Goal: Transaction & Acquisition: Book appointment/travel/reservation

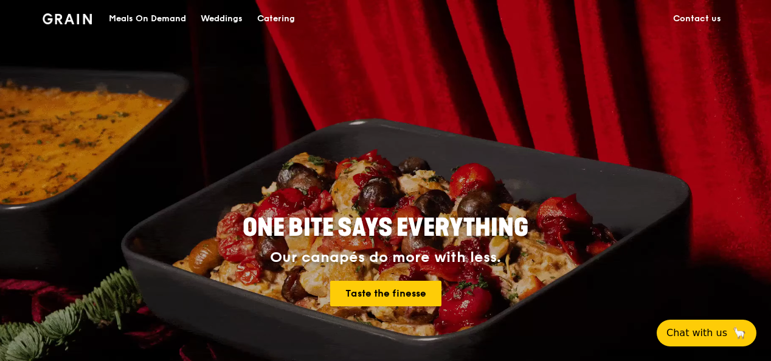
click at [273, 21] on div "Catering" at bounding box center [276, 19] width 38 height 36
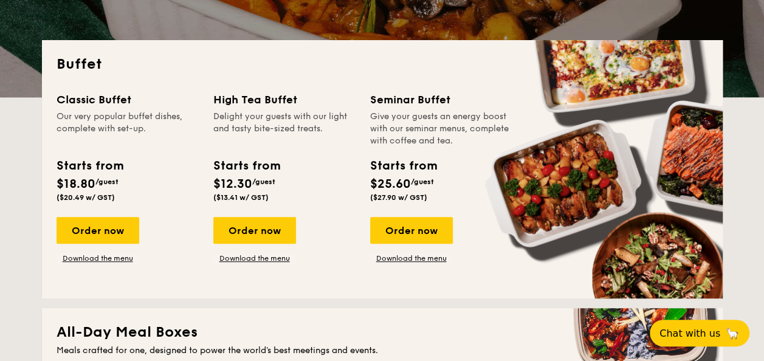
click at [92, 231] on div "Order now" at bounding box center [98, 230] width 83 height 27
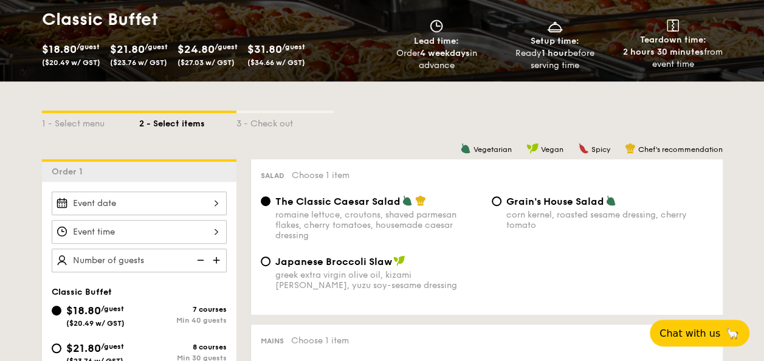
scroll to position [243, 0]
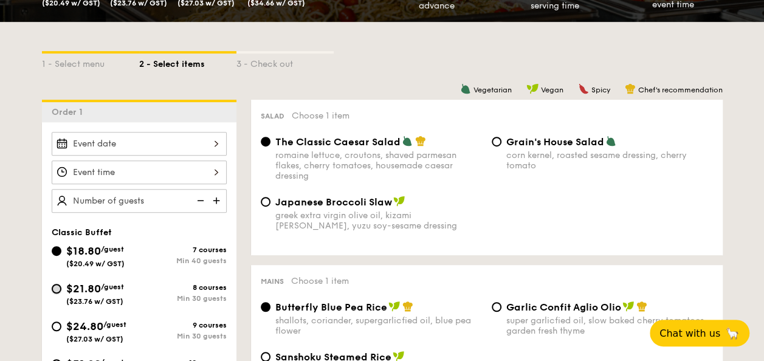
click at [53, 287] on input "$21.80 /guest ($23.76 w/ GST) 8 courses Min 30 guests" at bounding box center [57, 289] width 10 height 10
radio input "true"
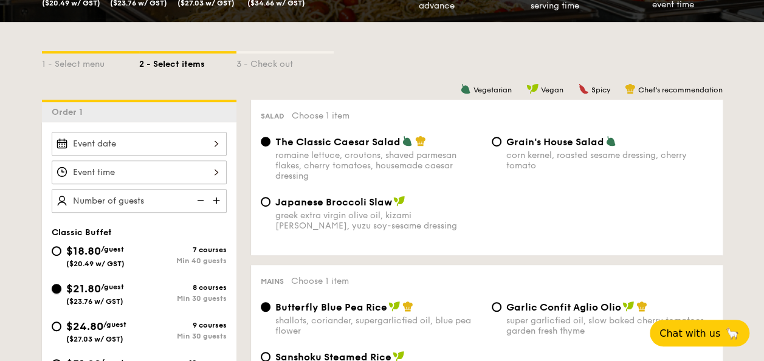
radio input "true"
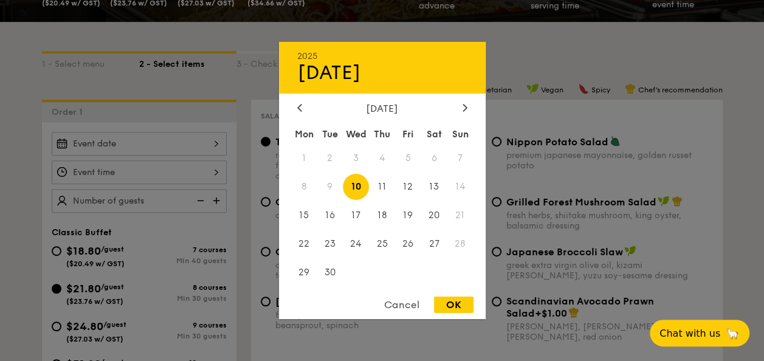
click at [147, 144] on div "2025 Sep 10 September 2025 Mon Tue Wed Thu Fri Sat Sun 1 2 3 4 5 6 7 8 9 10 11 …" at bounding box center [139, 144] width 175 height 24
click at [406, 246] on span "26" at bounding box center [408, 243] width 26 height 26
click at [458, 308] on div "OK" at bounding box center [454, 305] width 40 height 16
type input "Sep 26, 2025"
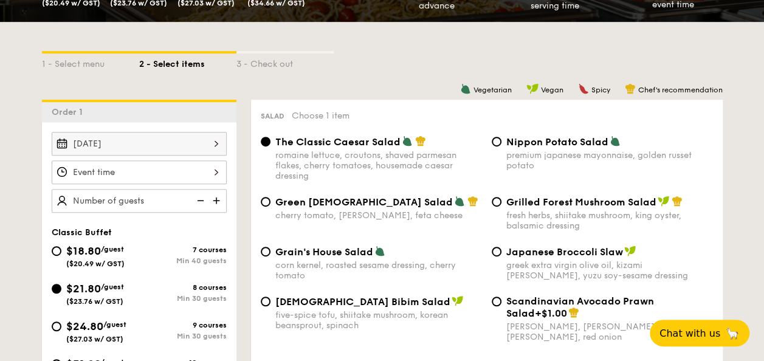
click at [138, 173] on div at bounding box center [139, 172] width 175 height 24
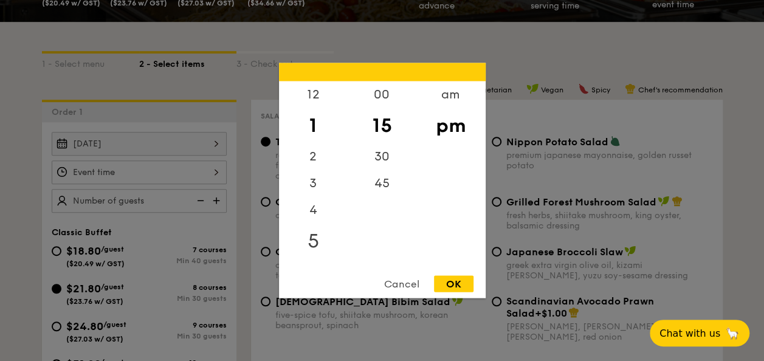
click at [312, 242] on div "5" at bounding box center [313, 241] width 69 height 35
click at [384, 94] on div "00" at bounding box center [382, 98] width 69 height 35
click at [461, 285] on div "OK" at bounding box center [454, 284] width 40 height 16
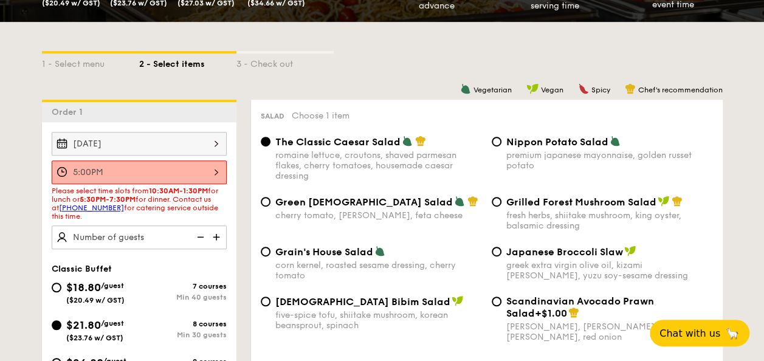
click at [185, 176] on div "5:00PM" at bounding box center [139, 172] width 175 height 24
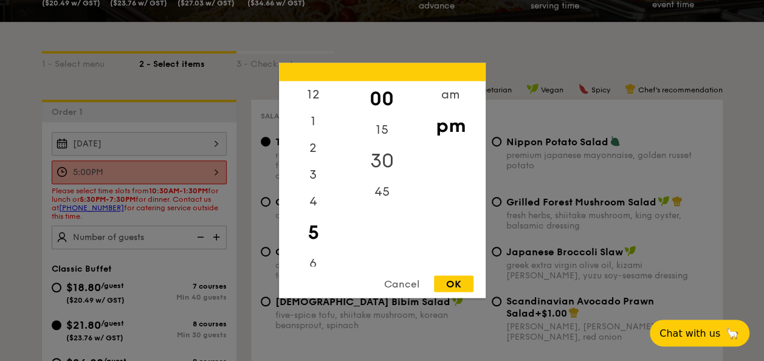
click at [379, 158] on div "30" at bounding box center [382, 160] width 69 height 35
click at [452, 287] on div "OK" at bounding box center [454, 284] width 40 height 16
type input "5:30PM"
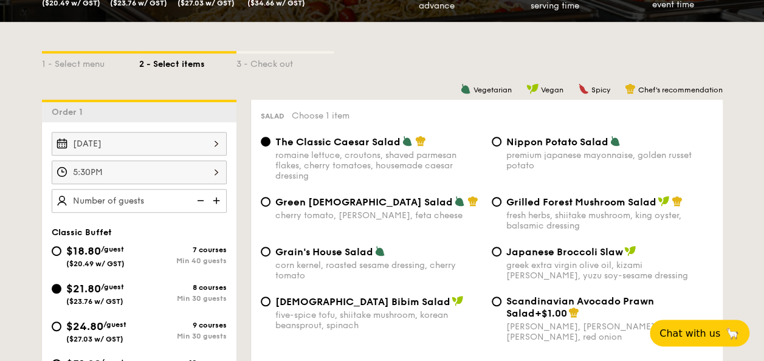
click at [213, 199] on img at bounding box center [217, 200] width 18 height 23
type input "30 guests"
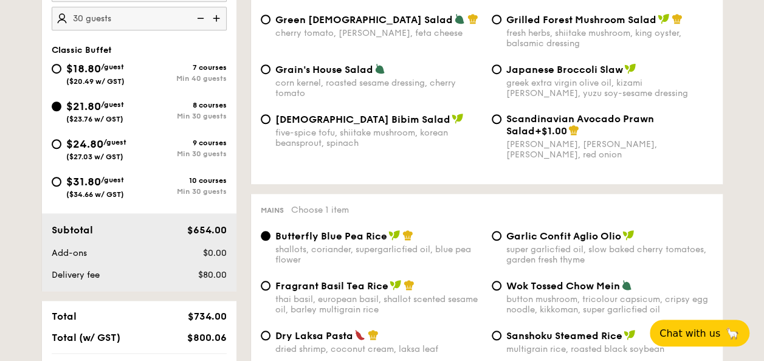
scroll to position [486, 0]
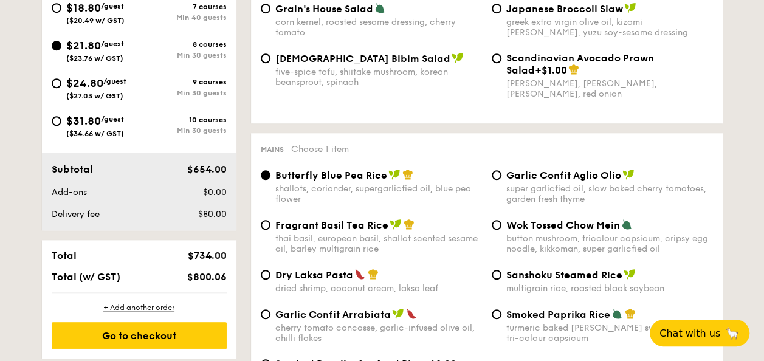
drag, startPoint x: 194, startPoint y: 255, endPoint x: 214, endPoint y: 252, distance: 19.7
click at [214, 252] on span "$734.00" at bounding box center [206, 256] width 39 height 12
click at [210, 254] on span "$734.00" at bounding box center [206, 256] width 39 height 12
click at [205, 256] on span "$734.00" at bounding box center [206, 256] width 39 height 12
drag, startPoint x: 193, startPoint y: 254, endPoint x: 208, endPoint y: 255, distance: 14.6
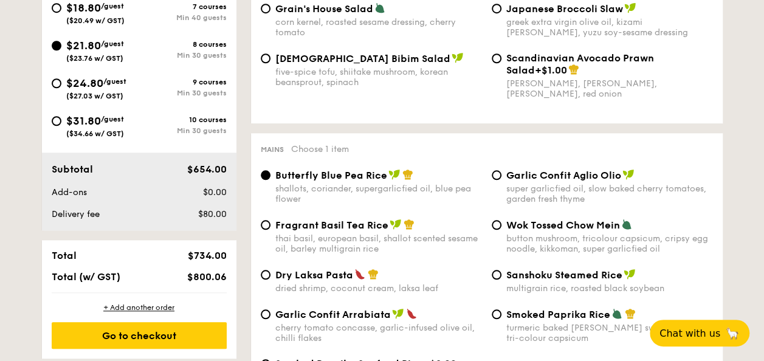
click at [208, 255] on span "$734.00" at bounding box center [206, 256] width 39 height 12
copy span "734"
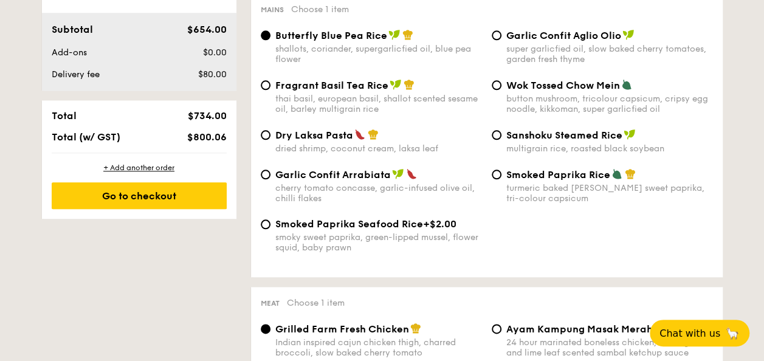
scroll to position [669, 0]
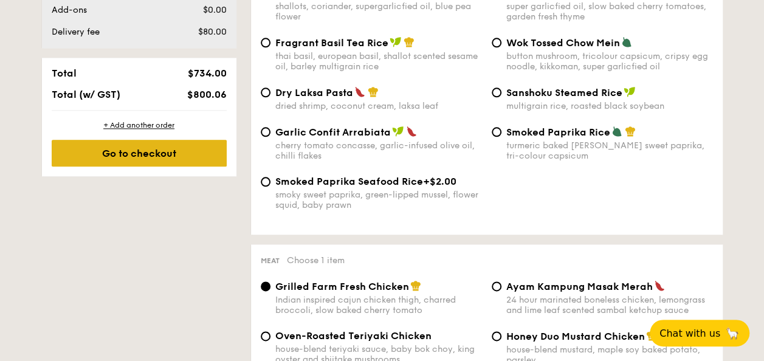
click at [193, 156] on div "Go to checkout" at bounding box center [139, 153] width 175 height 27
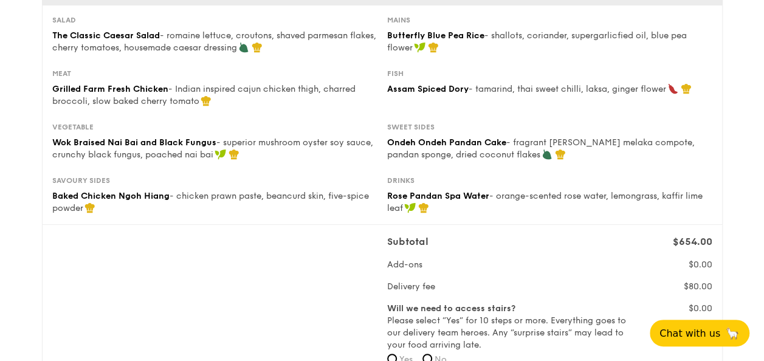
scroll to position [122, 0]
